Goal: Task Accomplishment & Management: Manage account settings

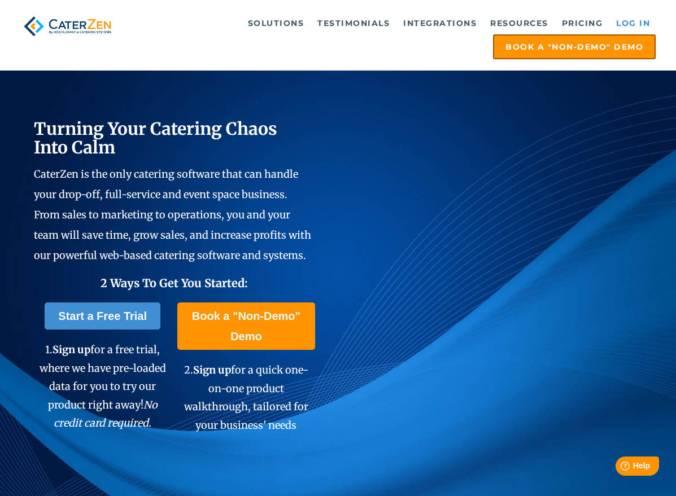
click at [622, 17] on link "Log in" at bounding box center [632, 23] width 45 height 23
click at [629, 19] on link "Log in" at bounding box center [632, 23] width 45 height 23
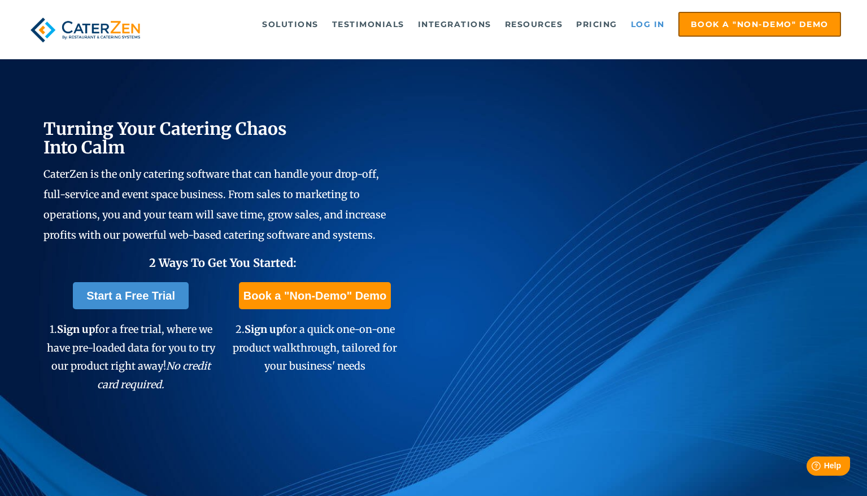
click at [648, 27] on link "Log in" at bounding box center [647, 24] width 45 height 23
